Goal: Information Seeking & Learning: Find specific fact

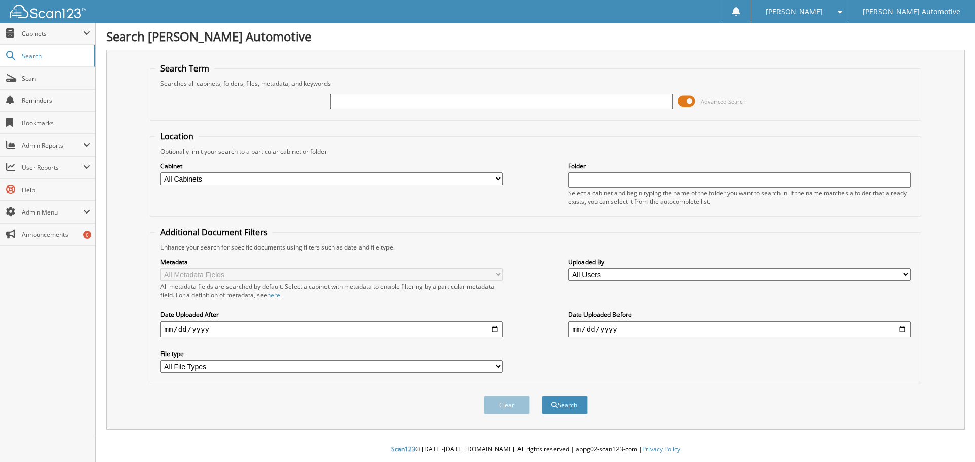
click at [418, 103] on input "text" at bounding box center [501, 101] width 342 height 15
type input "21621AA"
click at [542, 396] on button "Search" at bounding box center [565, 405] width 46 height 19
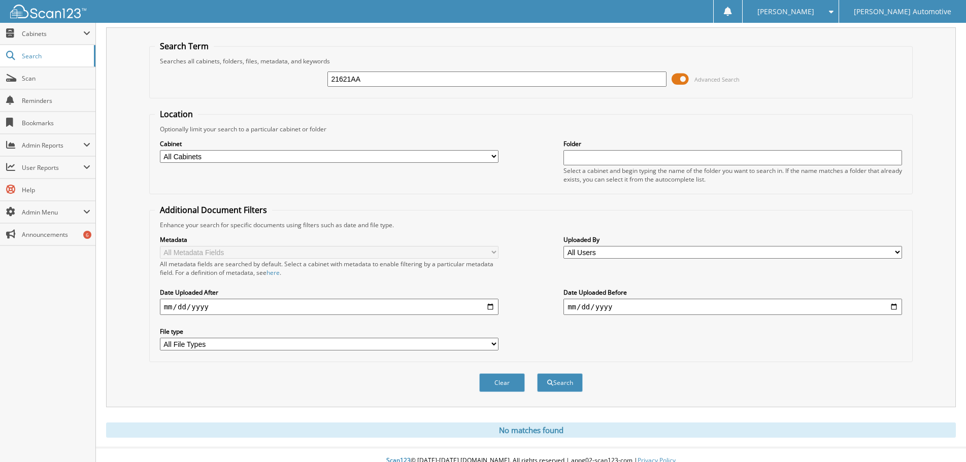
scroll to position [34, 0]
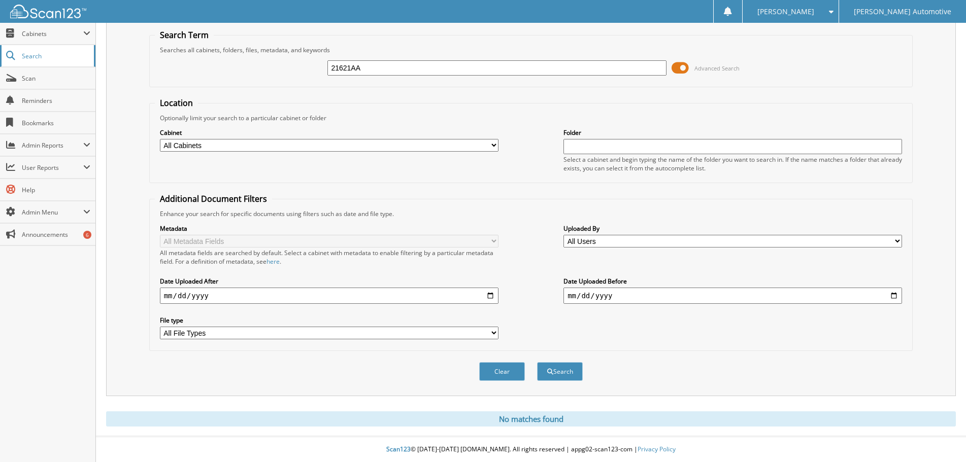
drag, startPoint x: 310, startPoint y: 62, endPoint x: 90, endPoint y: 60, distance: 219.8
click at [136, 62] on div "Search Term Searches all cabinets, folders, files, metadata, and keywords 21621…" at bounding box center [531, 206] width 850 height 380
type input "TAMMY VINCENT"
click at [537, 362] on button "Search" at bounding box center [560, 371] width 46 height 19
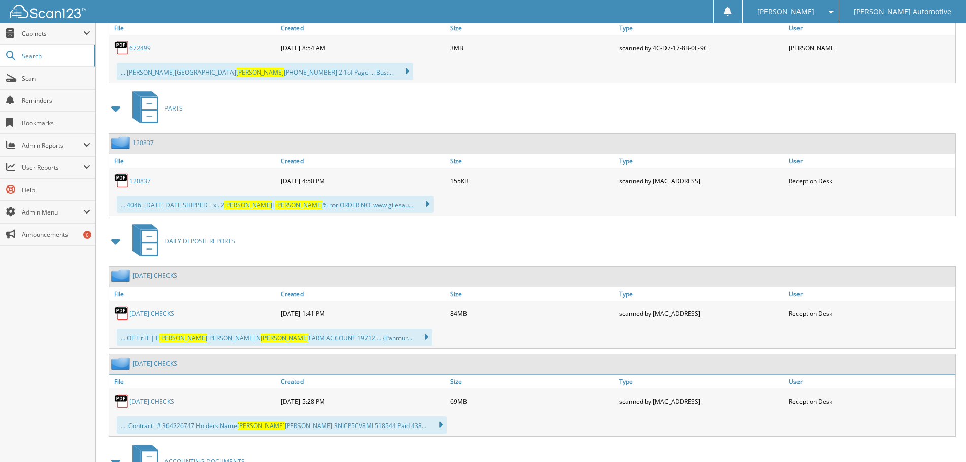
scroll to position [1574, 0]
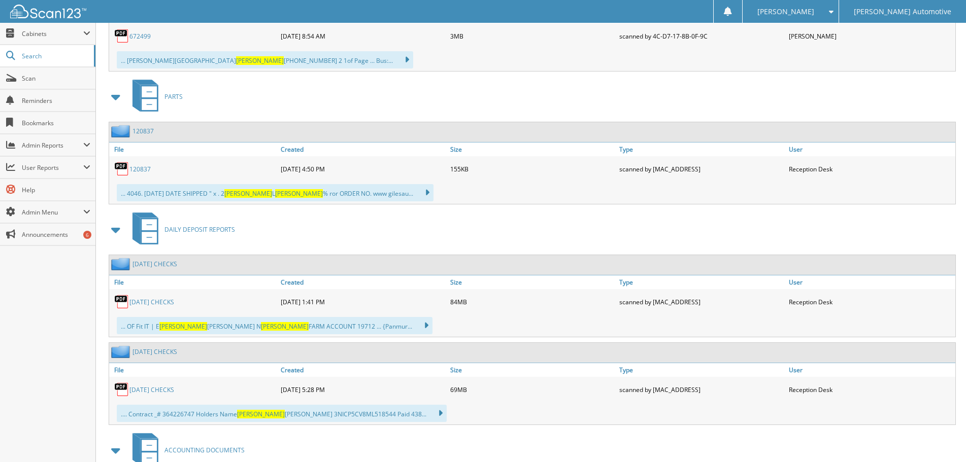
click at [121, 228] on span at bounding box center [116, 230] width 14 height 18
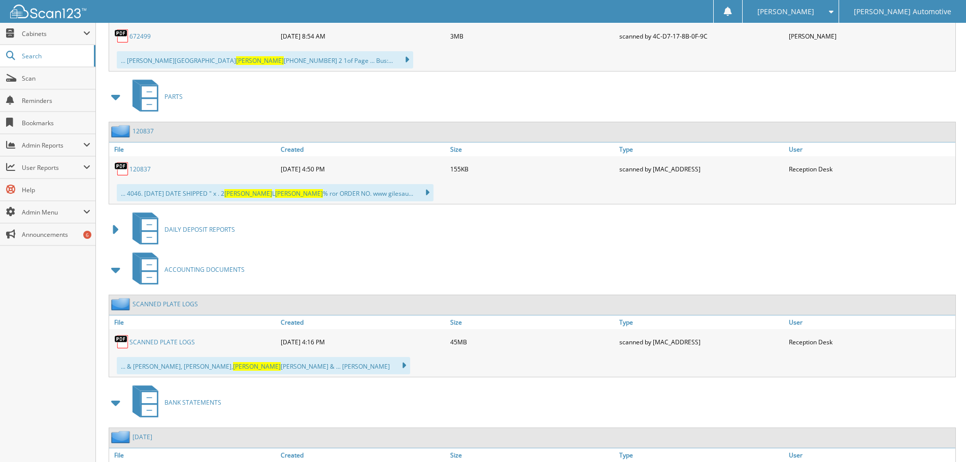
click at [119, 266] on span at bounding box center [116, 270] width 14 height 18
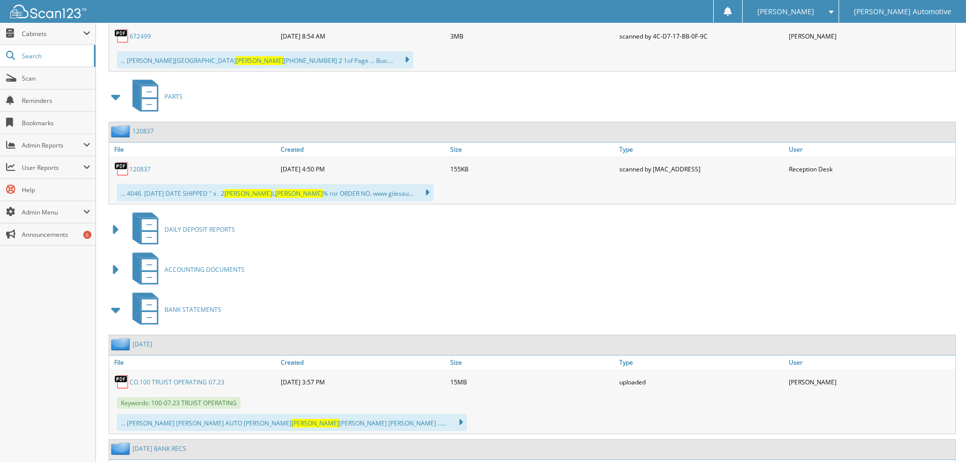
click at [114, 307] on span at bounding box center [116, 310] width 14 height 18
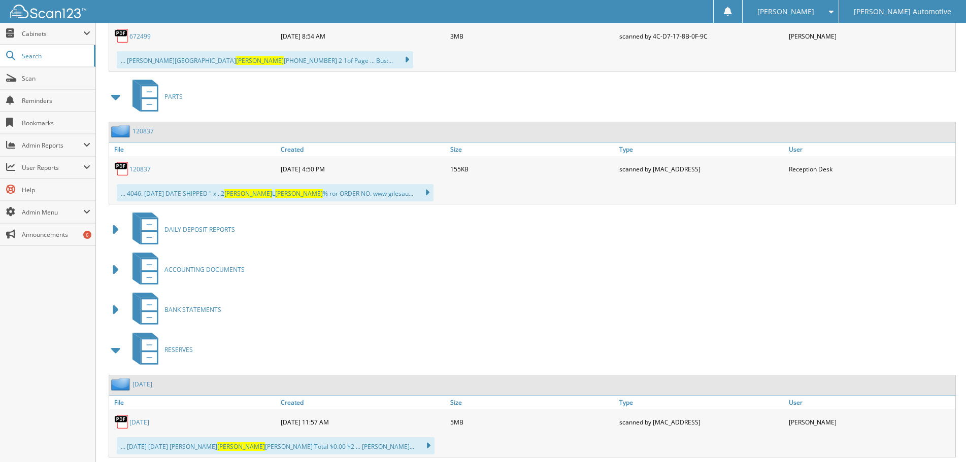
click at [118, 306] on span at bounding box center [116, 310] width 14 height 18
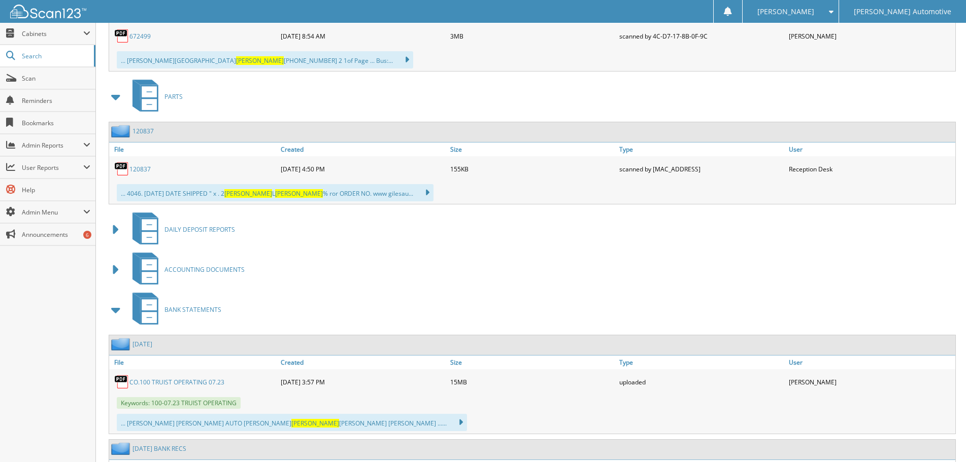
click at [114, 308] on span at bounding box center [116, 310] width 14 height 18
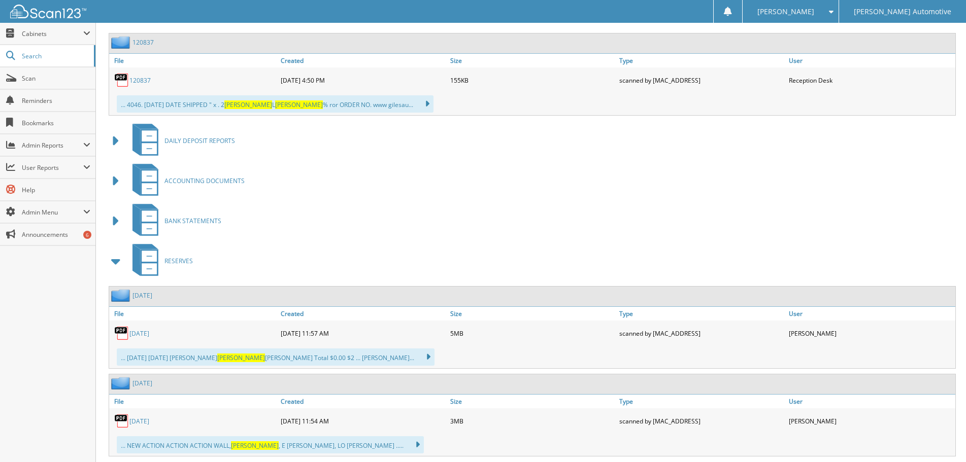
scroll to position [1675, 0]
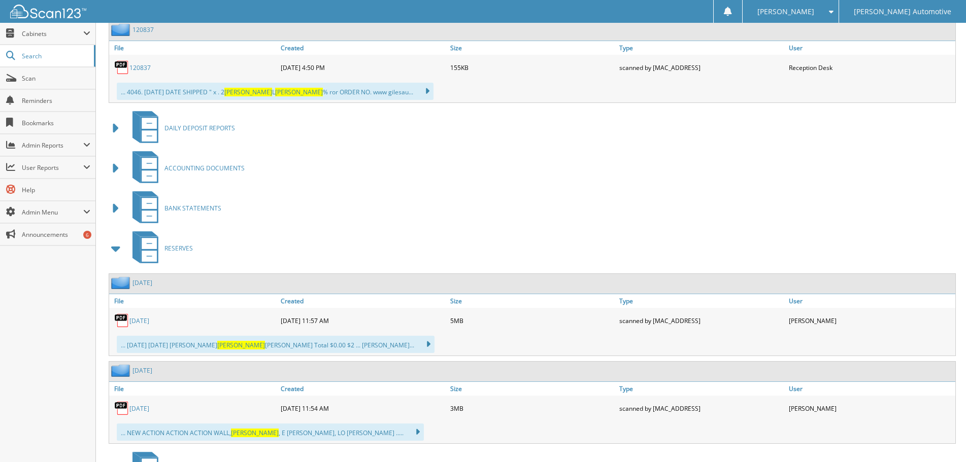
click at [117, 251] on span at bounding box center [116, 249] width 14 height 18
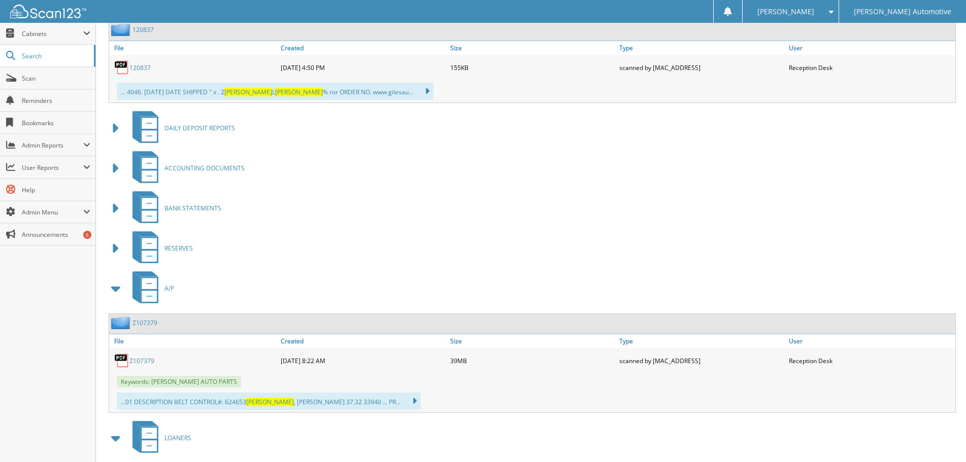
click at [110, 289] on span at bounding box center [116, 289] width 14 height 18
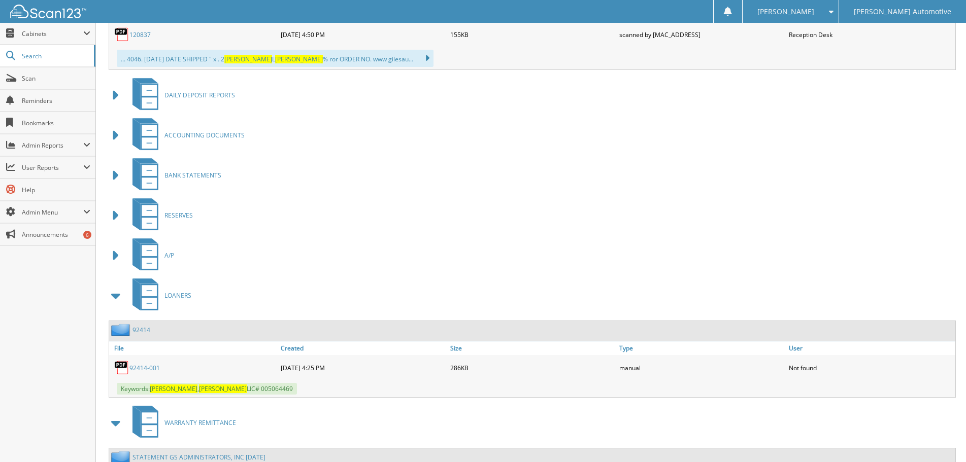
scroll to position [1726, 0]
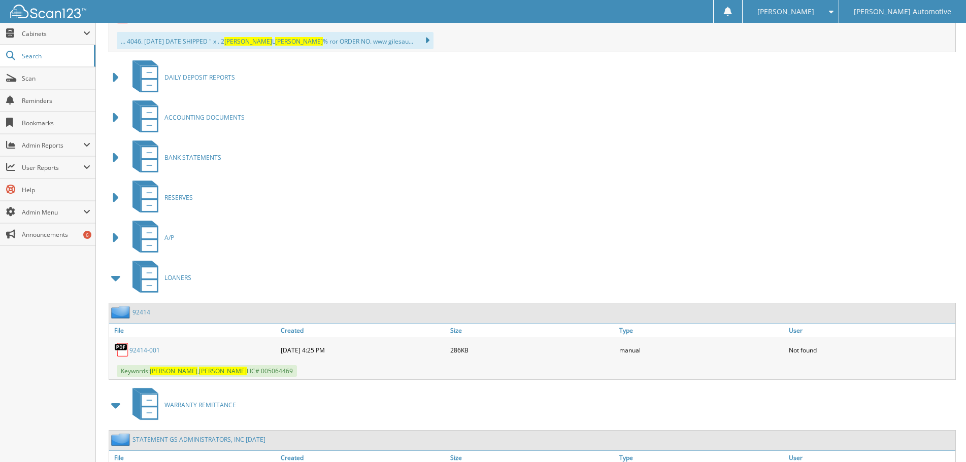
click at [152, 349] on link "92414-001" at bounding box center [144, 350] width 30 height 9
click at [116, 273] on span at bounding box center [116, 278] width 14 height 18
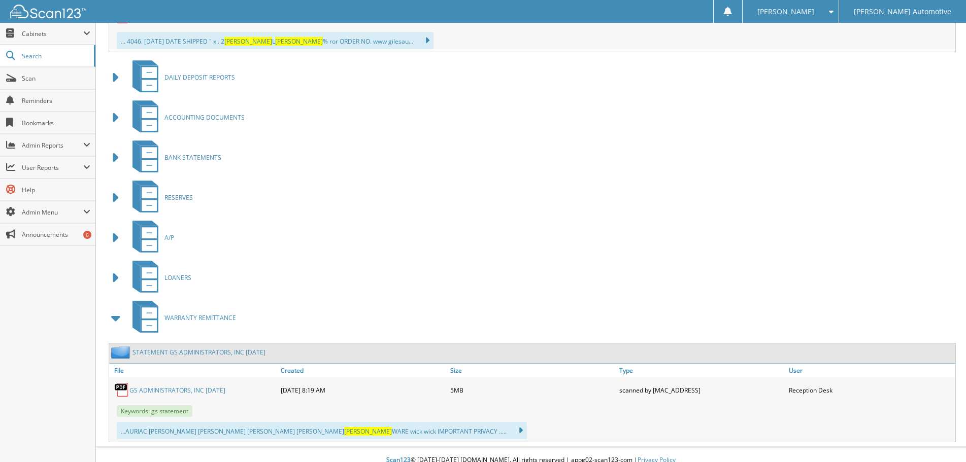
click at [116, 316] on span at bounding box center [116, 318] width 14 height 18
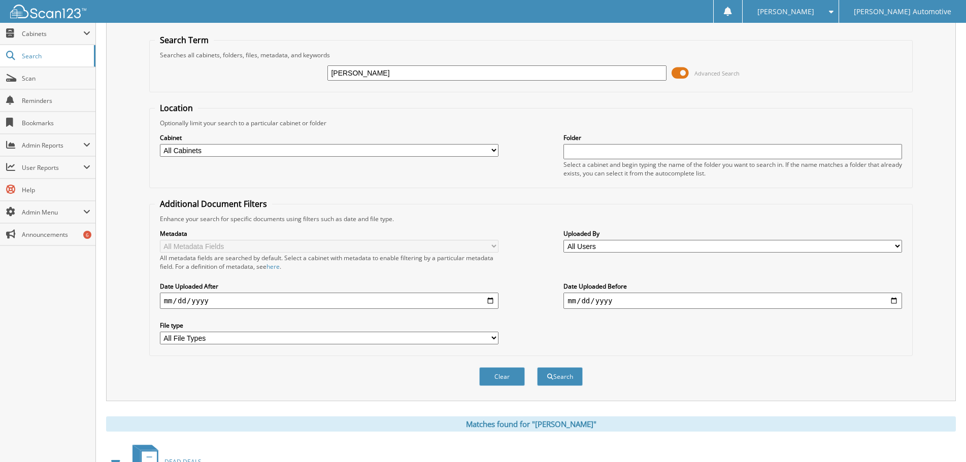
scroll to position [0, 0]
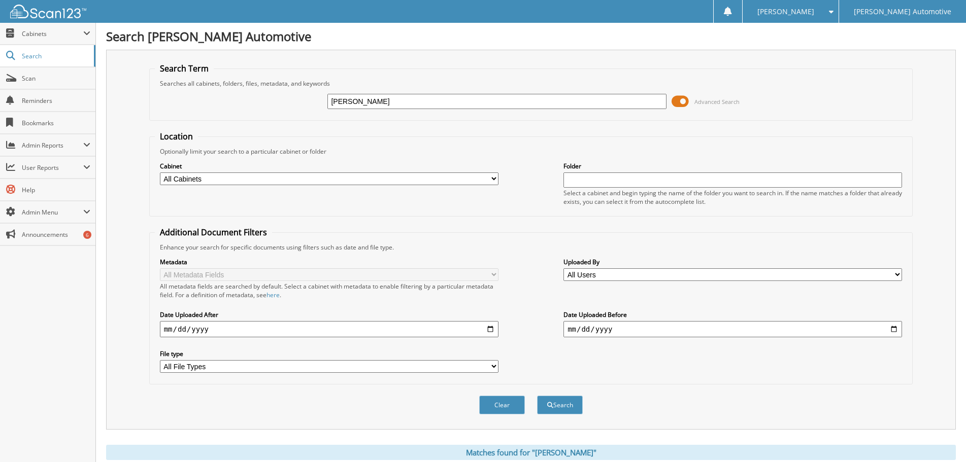
drag, startPoint x: 415, startPoint y: 99, endPoint x: 248, endPoint y: 107, distance: 166.7
click at [252, 106] on div "TAMMY VINCENT Advanced Search" at bounding box center [531, 101] width 753 height 27
paste input "JN8AZ1MU0BW051371"
type input "JN8AZ1MU0BW051371"
click at [537, 396] on button "Search" at bounding box center [560, 405] width 46 height 19
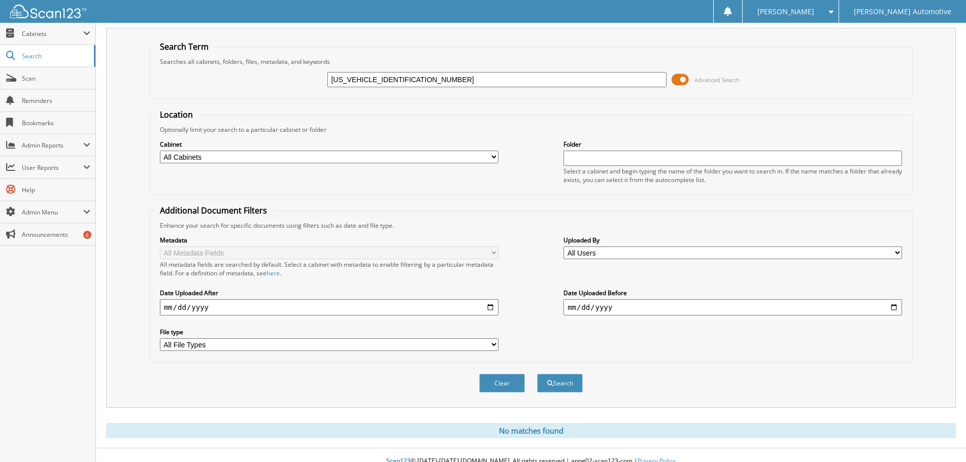
scroll to position [34, 0]
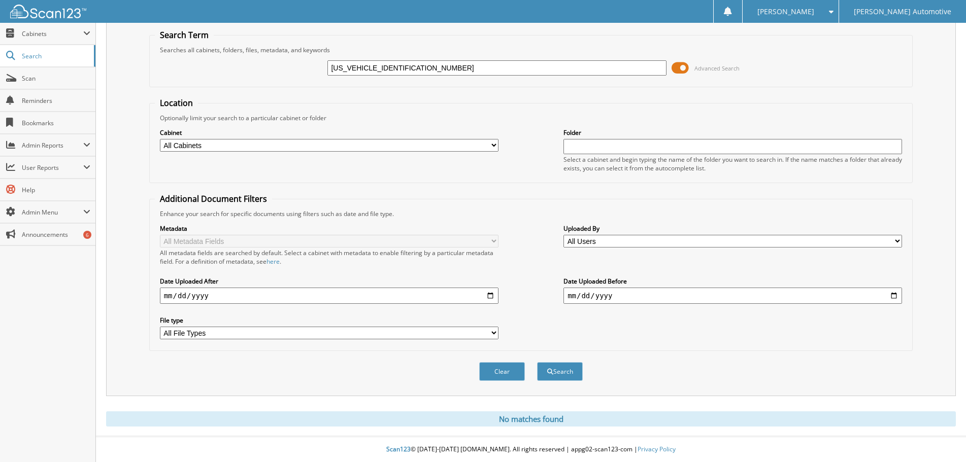
click at [437, 63] on input "JN8AZ1MU0BW051371" at bounding box center [496, 67] width 339 height 15
type input "21621"
click at [537, 362] on button "Search" at bounding box center [560, 371] width 46 height 19
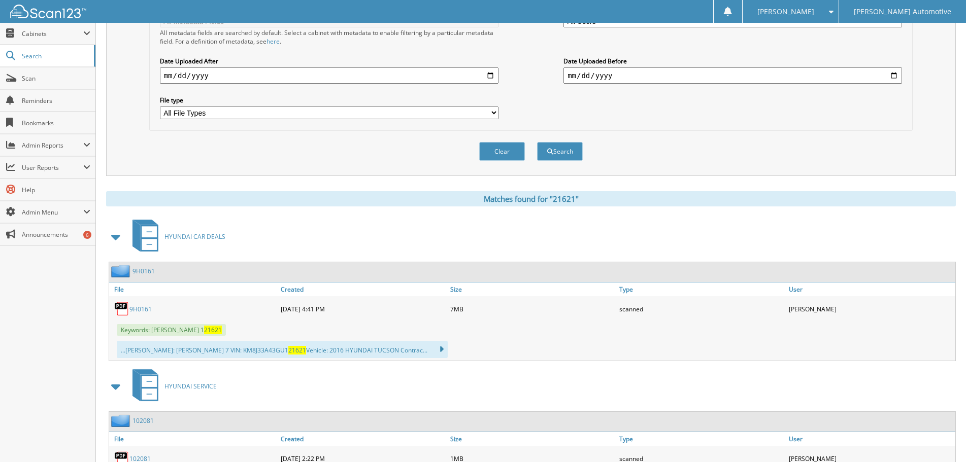
scroll to position [305, 0]
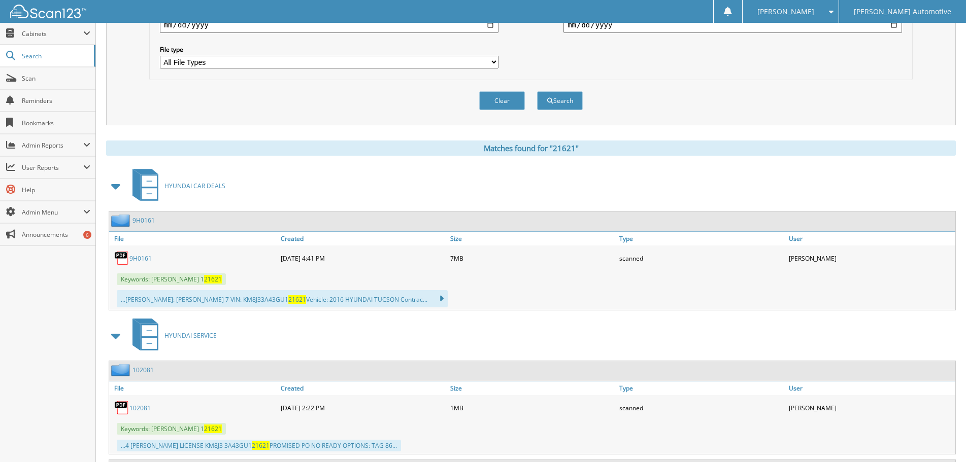
click at [112, 187] on span at bounding box center [116, 186] width 14 height 18
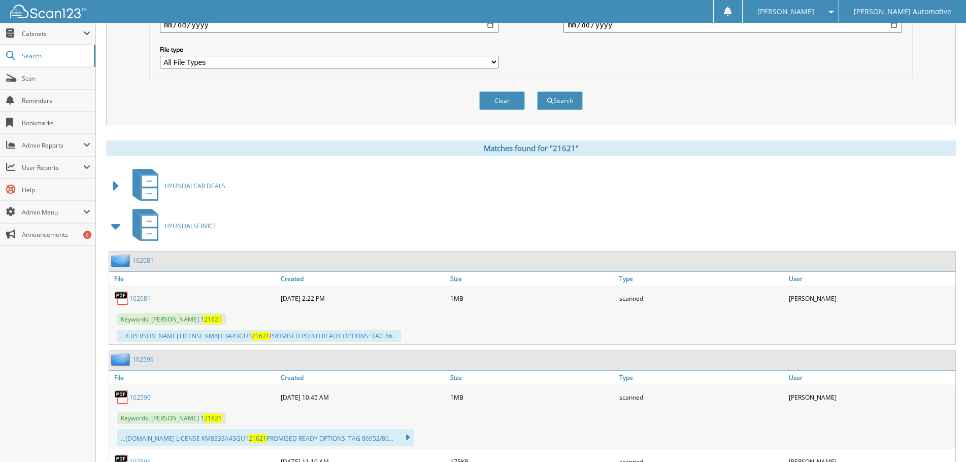
click at [116, 223] on span at bounding box center [116, 226] width 14 height 18
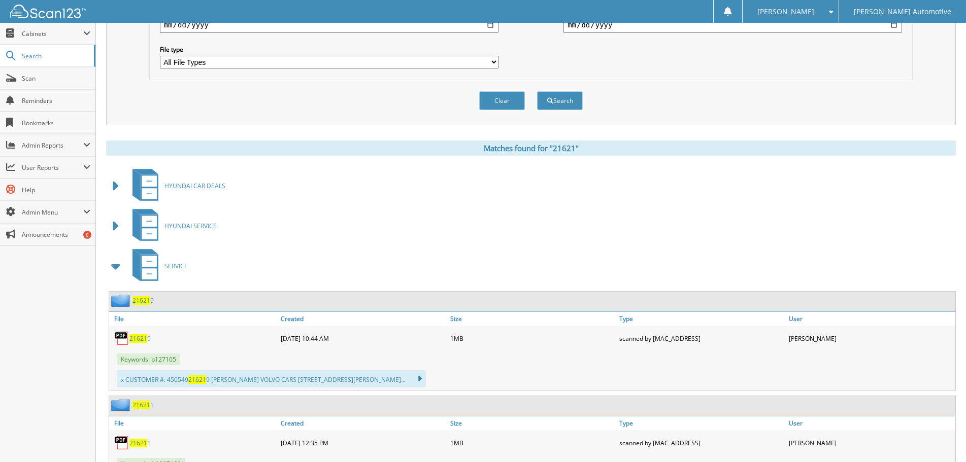
click at [114, 274] on span at bounding box center [116, 266] width 14 height 18
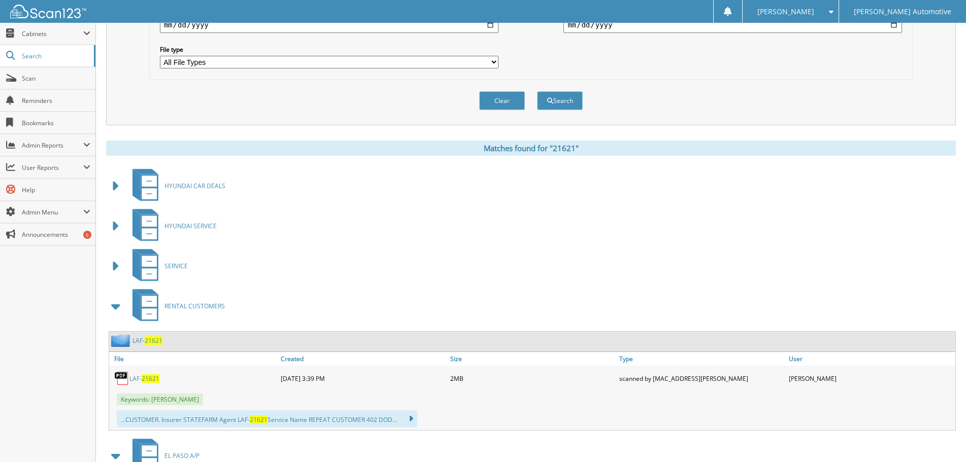
click at [115, 308] on span at bounding box center [116, 306] width 14 height 18
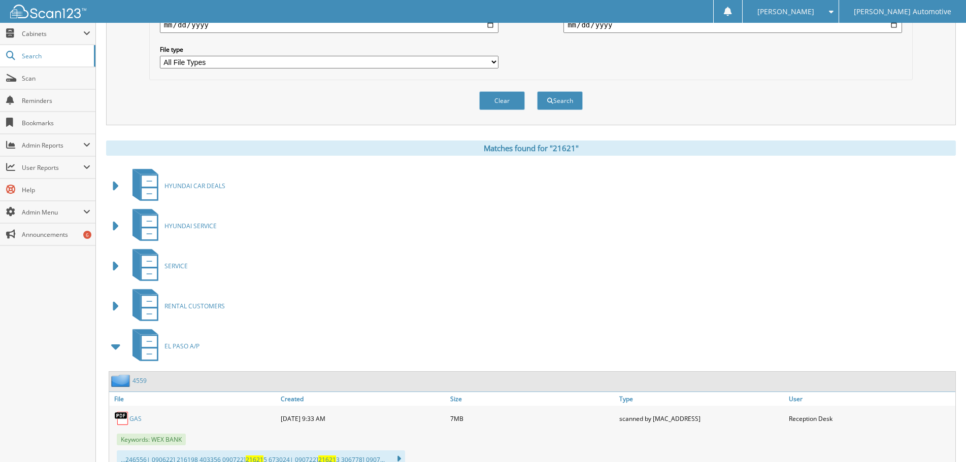
click at [115, 308] on span at bounding box center [116, 306] width 14 height 18
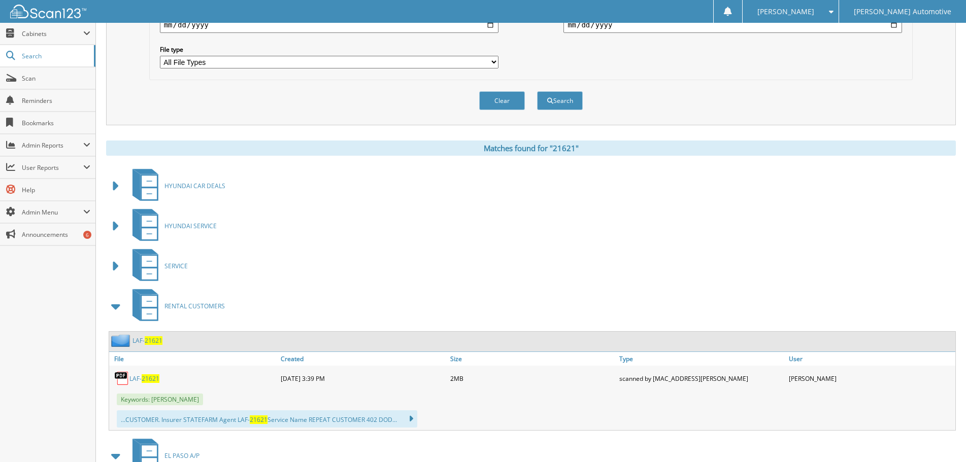
click at [115, 308] on span at bounding box center [116, 306] width 14 height 18
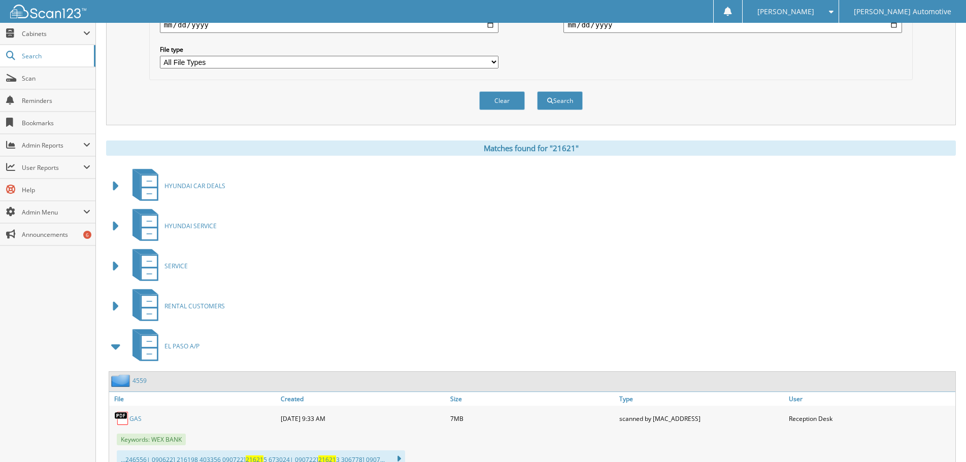
click at [115, 346] on span at bounding box center [116, 347] width 14 height 18
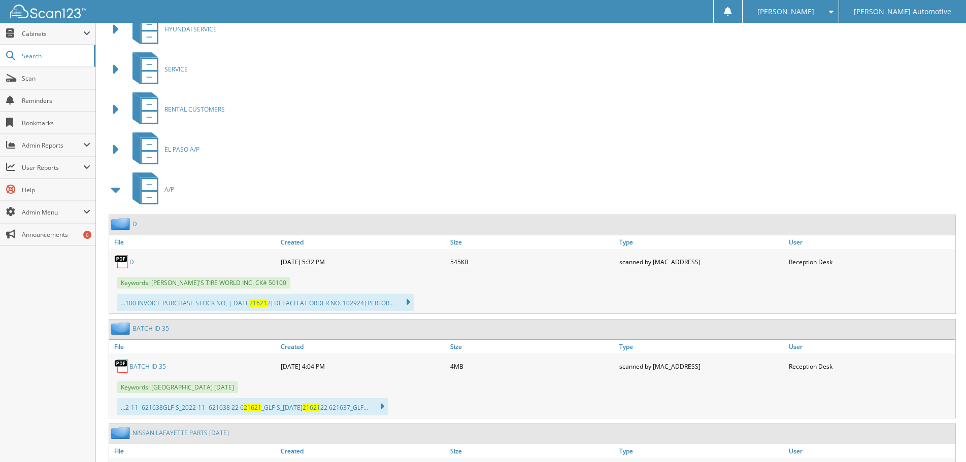
scroll to position [558, 0]
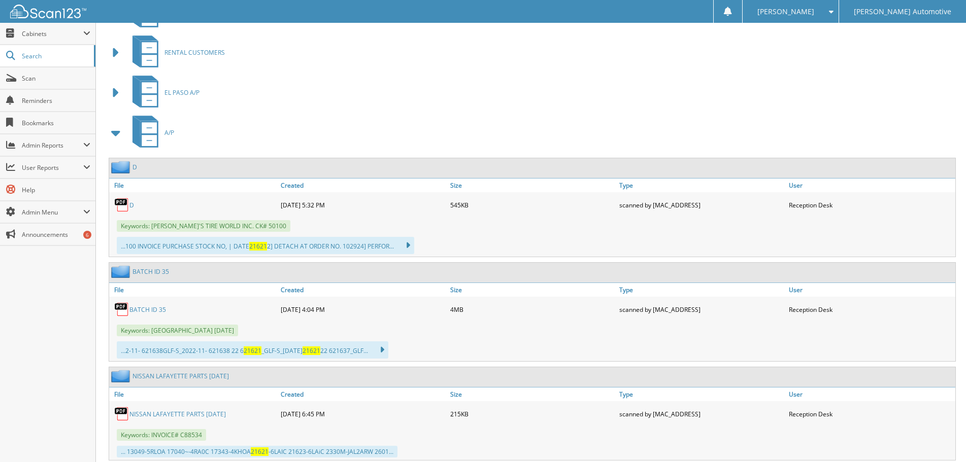
click at [114, 136] on span at bounding box center [116, 133] width 14 height 18
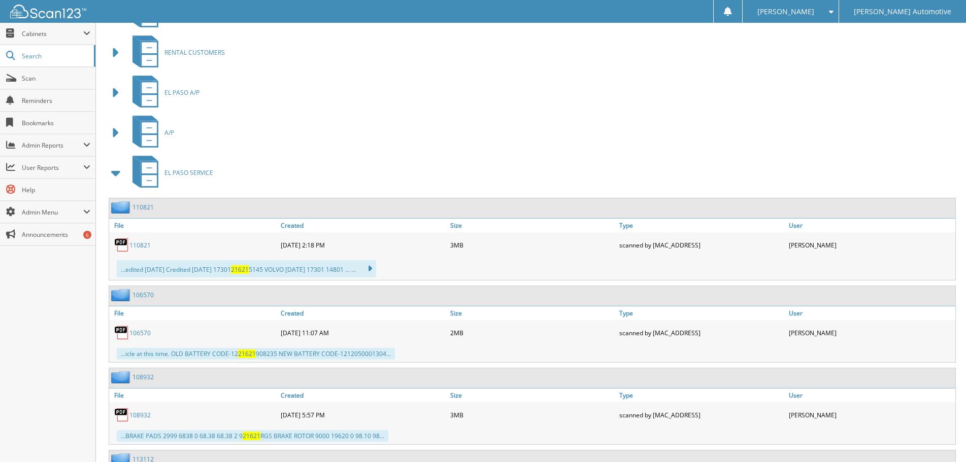
click at [115, 169] on span at bounding box center [116, 173] width 14 height 18
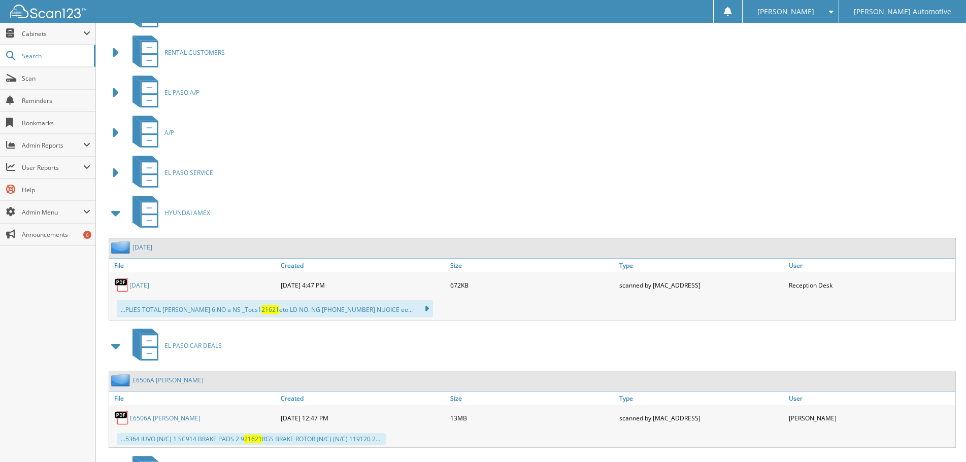
click at [109, 215] on span at bounding box center [116, 213] width 20 height 24
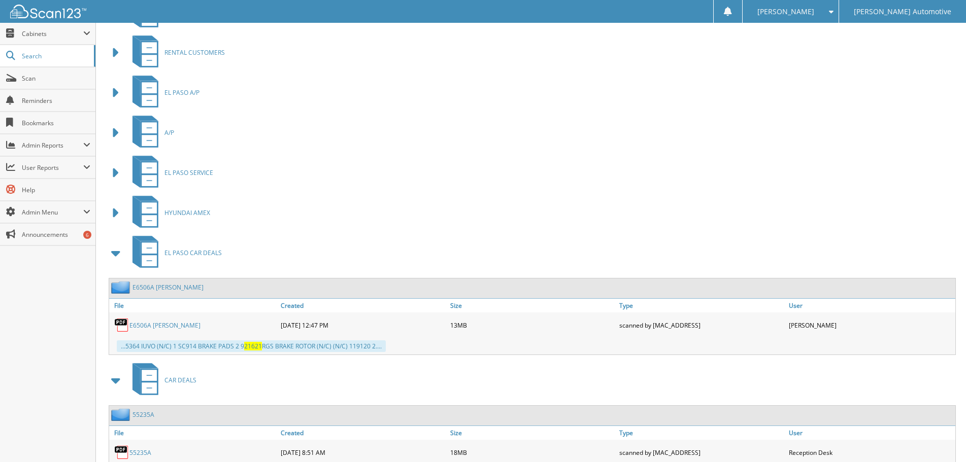
click at [118, 251] on span at bounding box center [116, 253] width 14 height 18
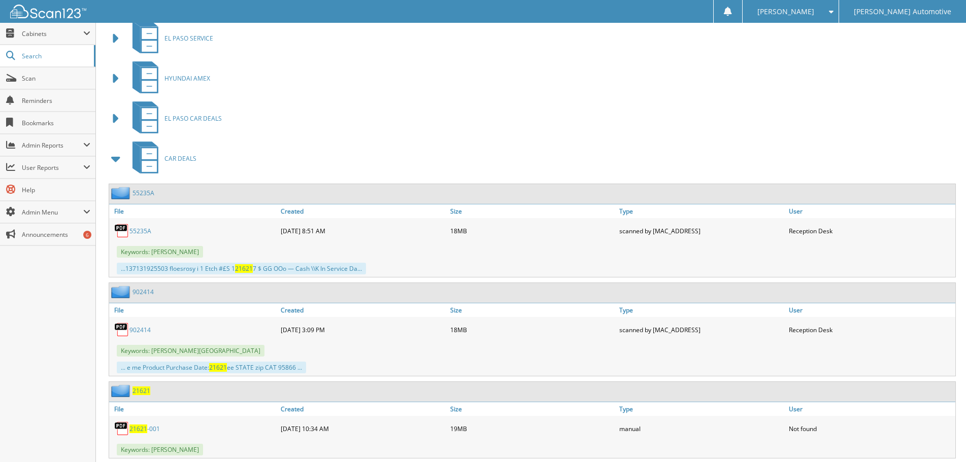
scroll to position [711, 0]
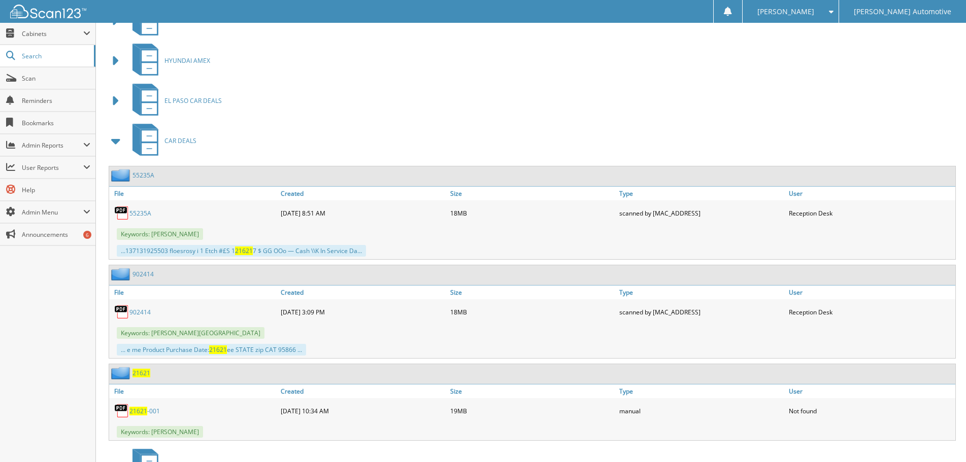
click at [145, 412] on span "21621" at bounding box center [138, 411] width 18 height 9
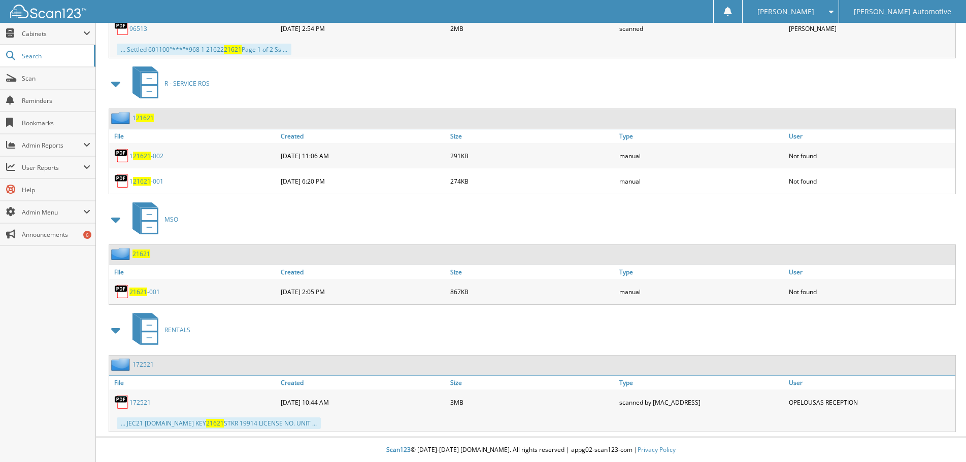
scroll to position [1366, 0]
click at [833, 11] on div "[PERSON_NAME]" at bounding box center [791, 11] width 86 height 23
click at [830, 54] on link "Logout" at bounding box center [791, 50] width 96 height 18
